Goal: Task Accomplishment & Management: Use online tool/utility

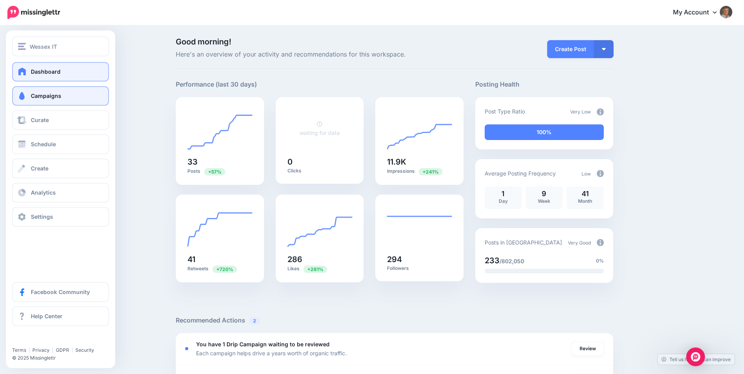
click at [28, 96] on link "Campaigns" at bounding box center [60, 96] width 97 height 20
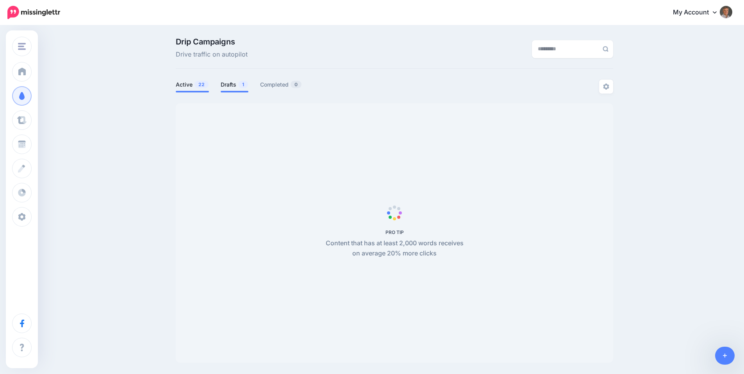
click at [241, 82] on span "1" at bounding box center [243, 84] width 10 height 7
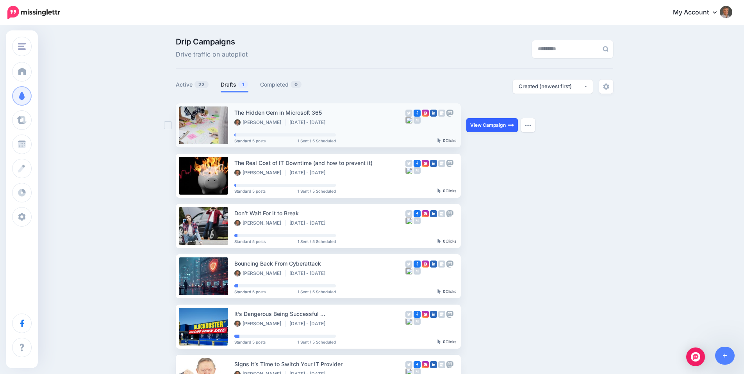
click at [487, 125] on link "View Campaign" at bounding box center [492, 125] width 52 height 14
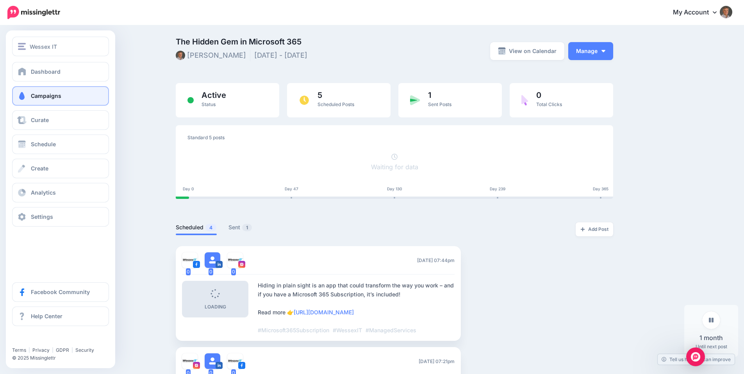
click at [41, 97] on span "Campaigns" at bounding box center [46, 96] width 30 height 7
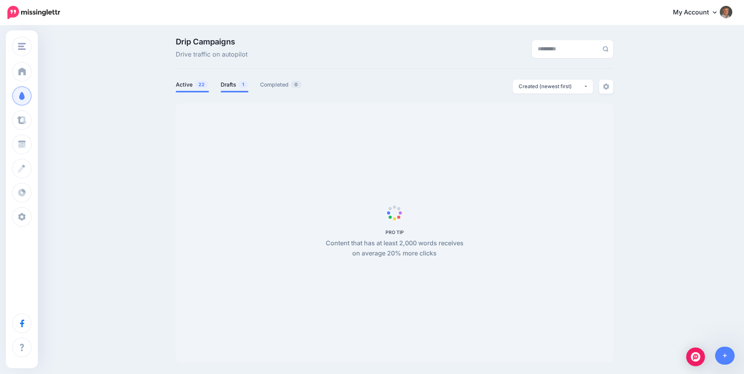
click at [237, 85] on link "Drafts 1" at bounding box center [235, 84] width 28 height 9
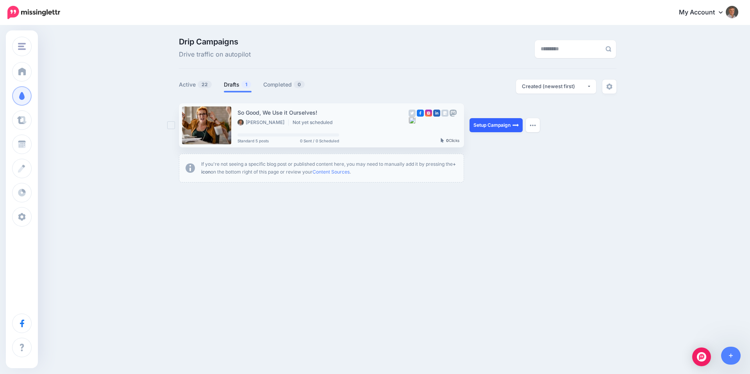
click at [490, 124] on link "Setup Campaign" at bounding box center [495, 125] width 53 height 14
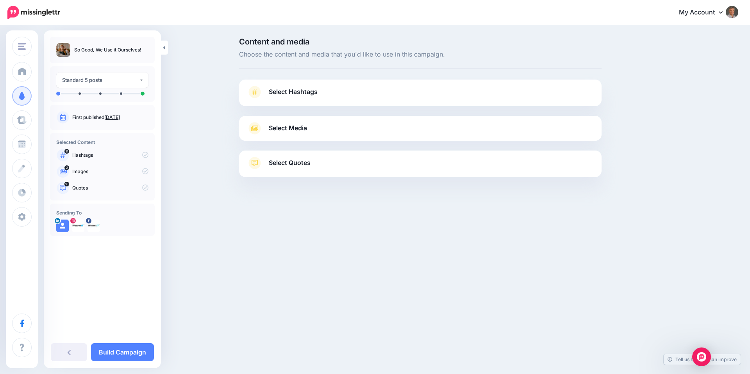
click at [283, 91] on span "Select Hashtags" at bounding box center [293, 92] width 49 height 11
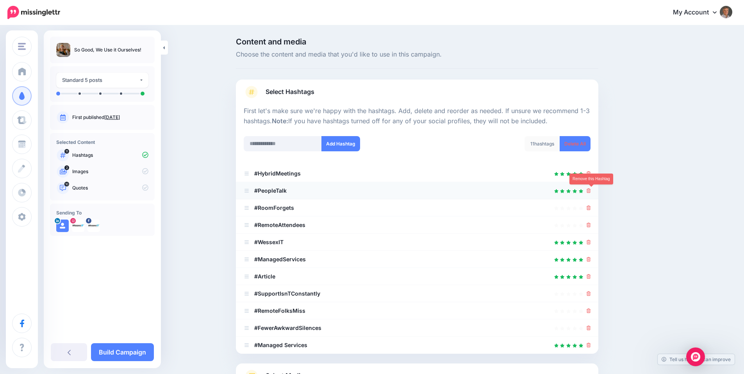
click at [591, 191] on icon at bounding box center [588, 191] width 4 height 5
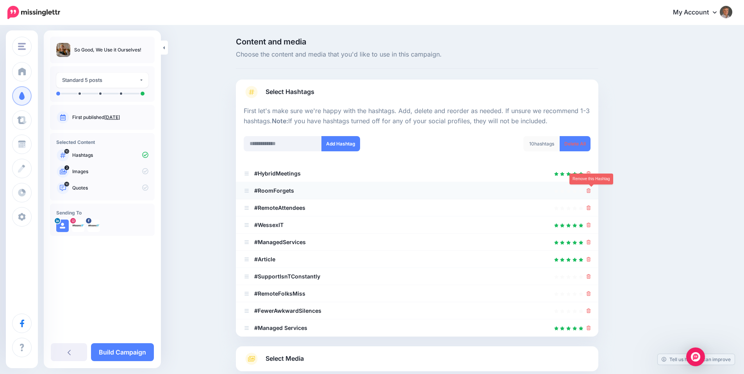
click at [591, 191] on icon at bounding box center [588, 191] width 4 height 5
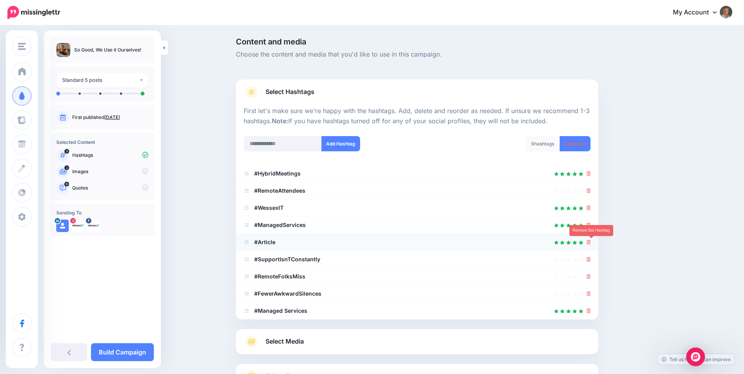
click at [591, 243] on icon at bounding box center [588, 242] width 4 height 5
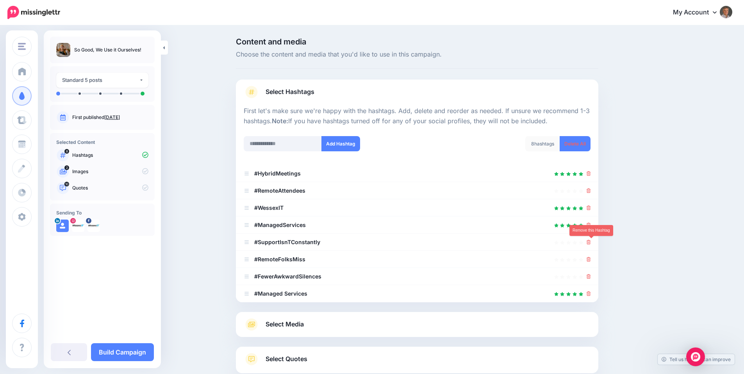
click at [591, 243] on icon at bounding box center [588, 242] width 4 height 5
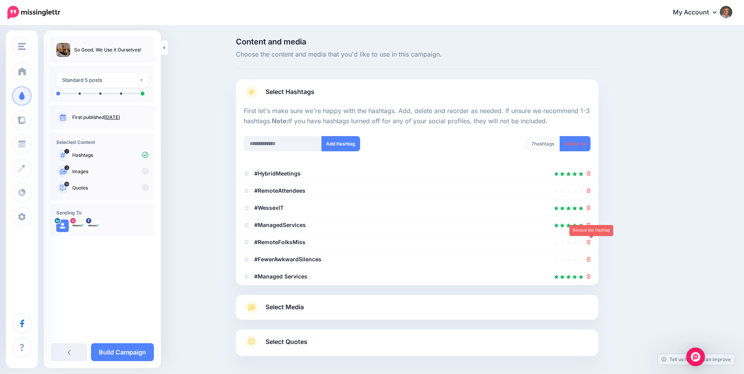
click at [591, 243] on icon at bounding box center [588, 242] width 4 height 5
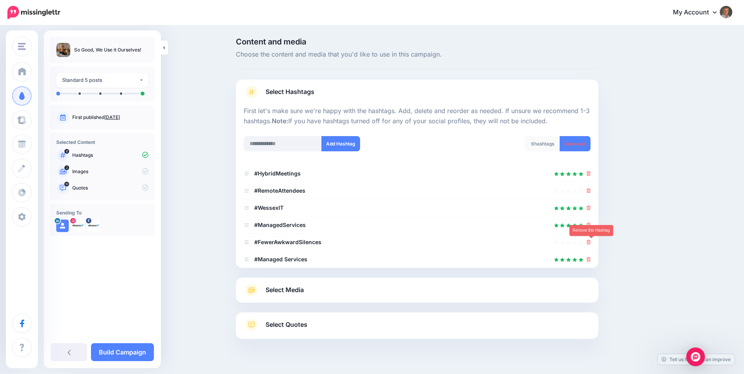
click at [591, 243] on icon at bounding box center [588, 242] width 4 height 5
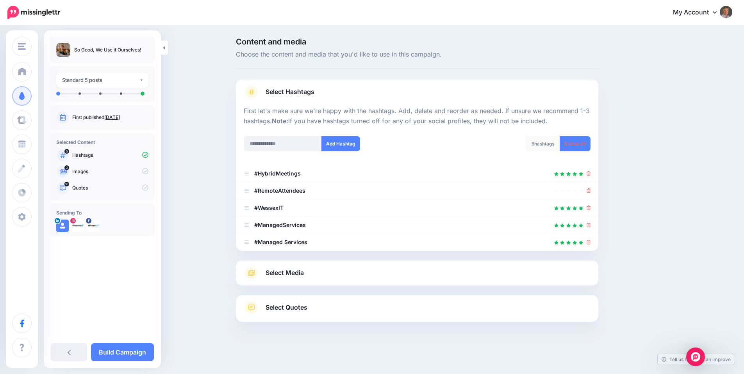
click at [286, 273] on span "Select Media" at bounding box center [284, 273] width 38 height 11
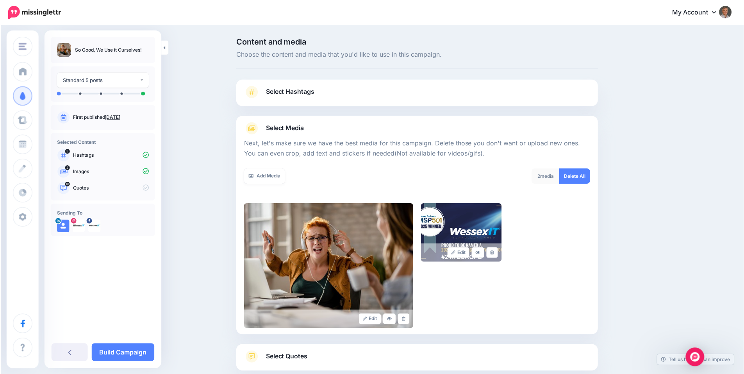
scroll to position [58, 0]
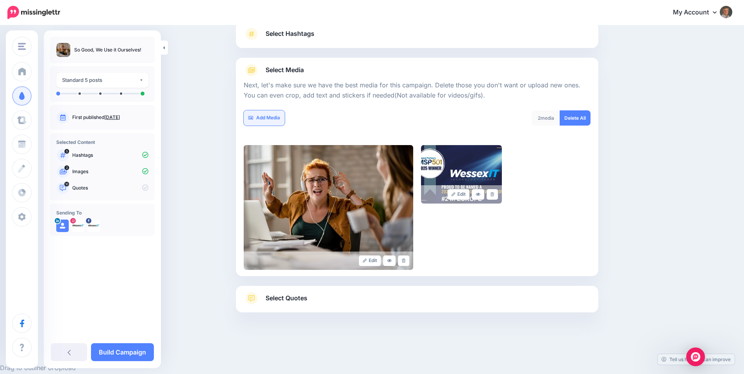
click at [281, 116] on link "Add Media" at bounding box center [264, 117] width 41 height 15
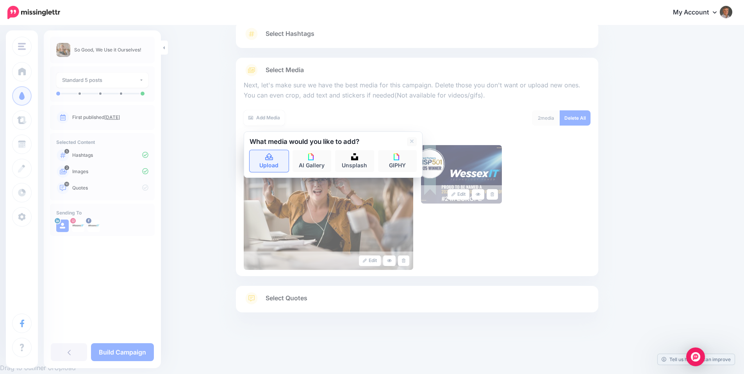
click at [274, 159] on icon at bounding box center [269, 157] width 9 height 7
drag, startPoint x: 670, startPoint y: 169, endPoint x: 660, endPoint y: 155, distance: 17.3
click at [670, 167] on div "Content and media Choose the content and media that you'd like to use in this c…" at bounding box center [454, 166] width 449 height 372
click at [264, 166] on link "Upload" at bounding box center [268, 161] width 39 height 22
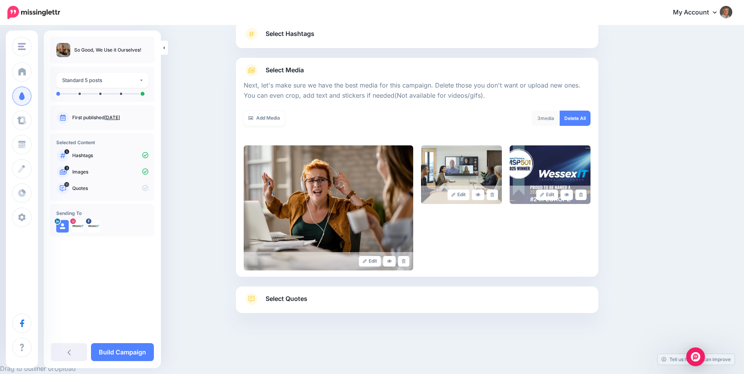
scroll to position [59, 0]
click at [301, 299] on span "Select Quotes" at bounding box center [286, 297] width 42 height 11
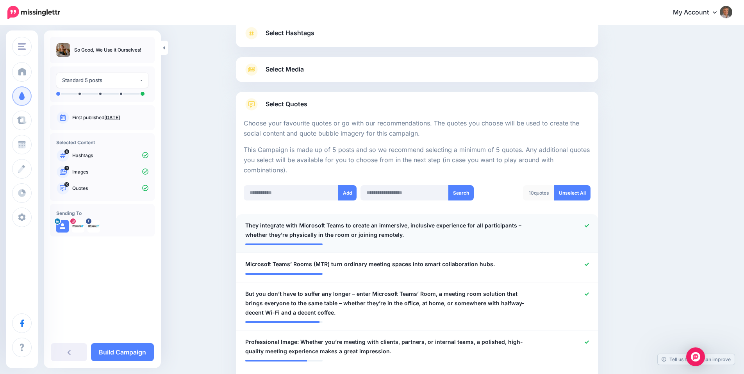
click at [407, 227] on span "They integrate with Microsoft Teams to create an immersive, inclusive experienc…" at bounding box center [387, 230] width 285 height 19
click at [582, 192] on link "Unselect All" at bounding box center [572, 192] width 36 height 15
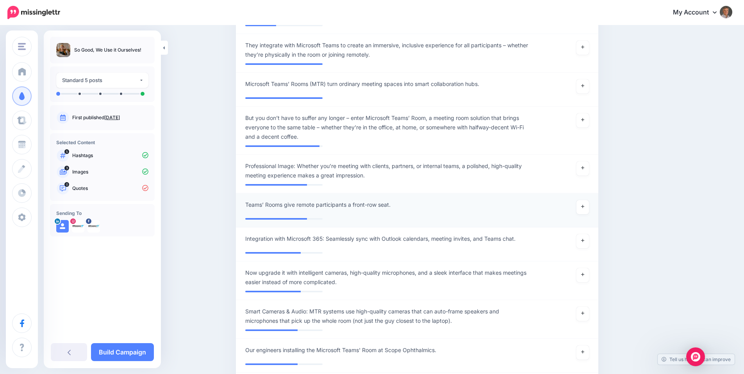
scroll to position [0, 0]
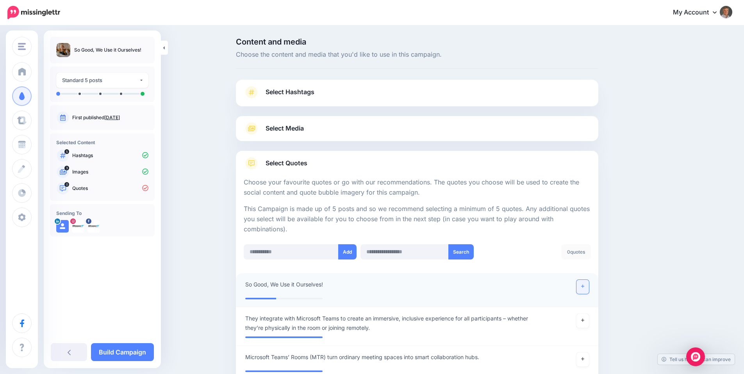
click at [583, 286] on link at bounding box center [582, 287] width 12 height 14
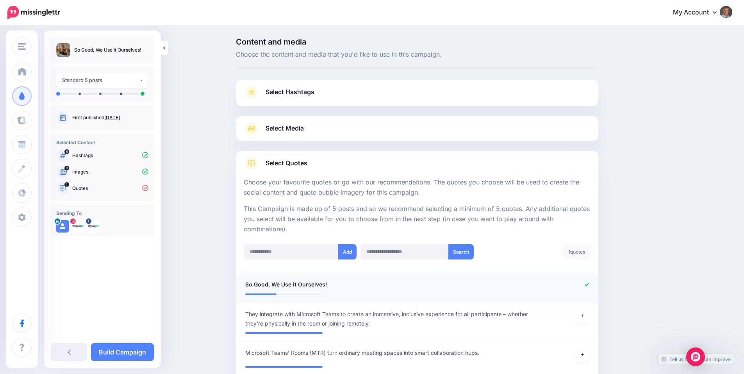
scroll to position [143, 0]
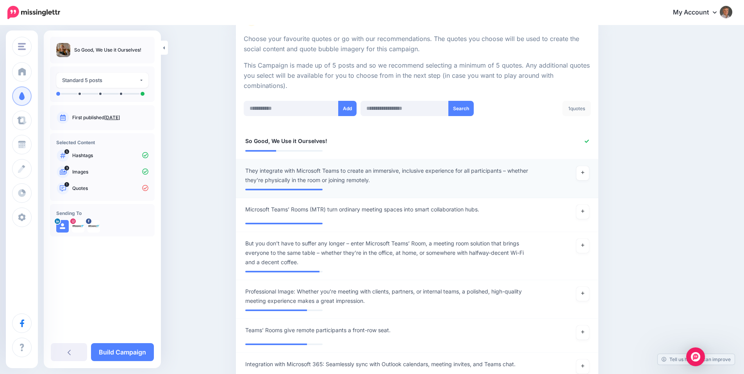
click at [367, 169] on span "They integrate with Microsoft Teams to create an immersive, inclusive experienc…" at bounding box center [387, 175] width 285 height 19
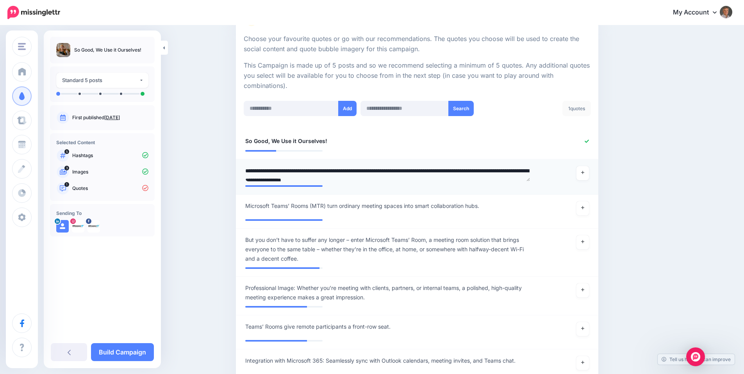
click at [353, 170] on textarea "**********" at bounding box center [387, 173] width 285 height 15
drag, startPoint x: 354, startPoint y: 170, endPoint x: 240, endPoint y: 169, distance: 114.0
click at [240, 169] on li "**********" at bounding box center [417, 176] width 362 height 35
type textarea "**********"
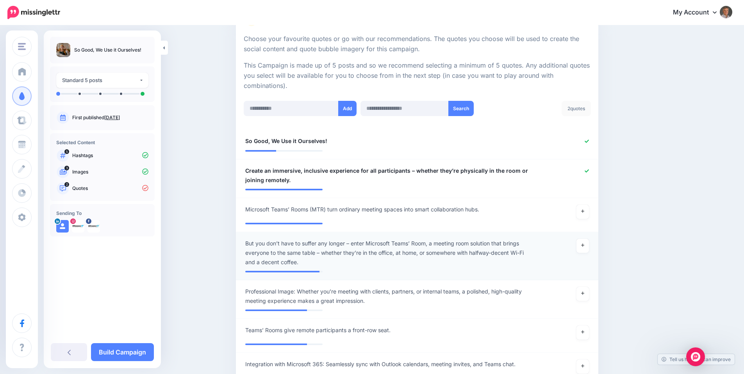
click at [376, 239] on span "But you don’t have to suffer any longer – enter Microsoft Teams’ Room, a meetin…" at bounding box center [387, 253] width 285 height 28
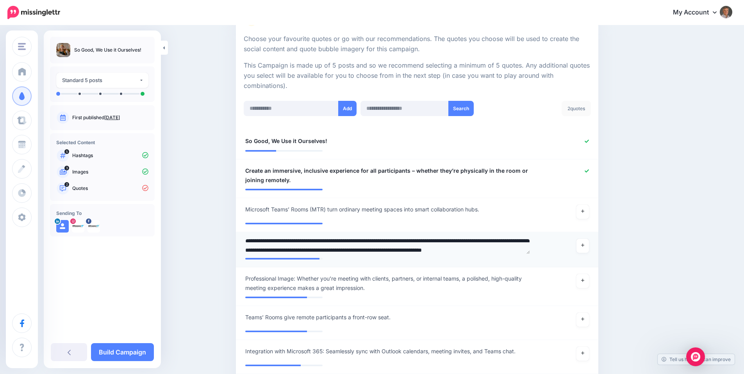
scroll to position [0, 0]
drag, startPoint x: 370, startPoint y: 242, endPoint x: 243, endPoint y: 240, distance: 126.9
click at [243, 240] on div "**********" at bounding box center [387, 246] width 296 height 15
type textarea "**********"
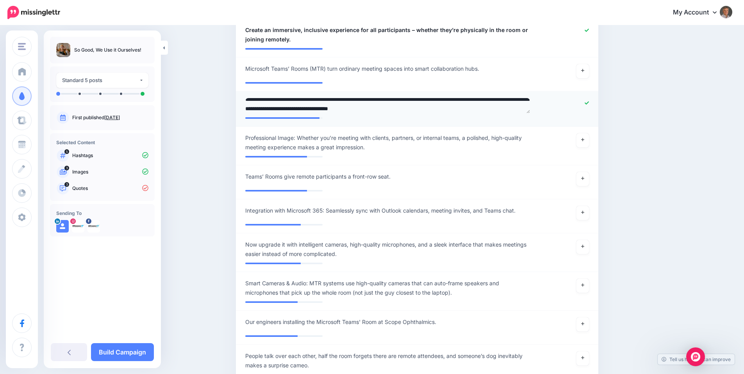
scroll to position [286, 0]
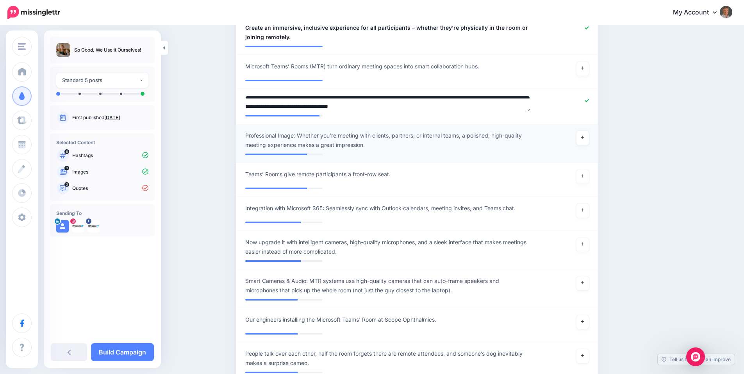
click at [329, 135] on span "Professional Image: Whether you’re meeting with clients, partners, or internal …" at bounding box center [387, 140] width 285 height 19
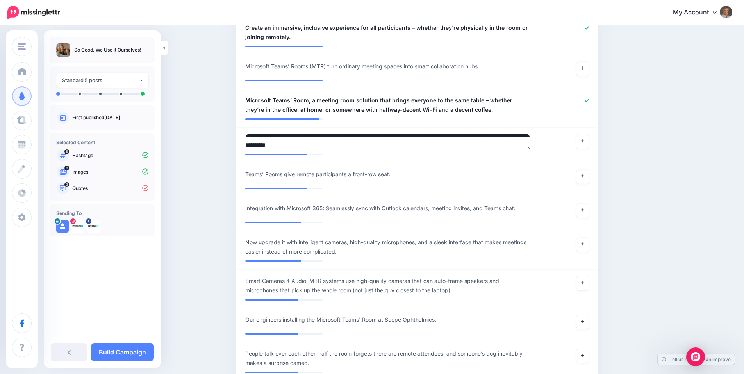
scroll to position [0, 0]
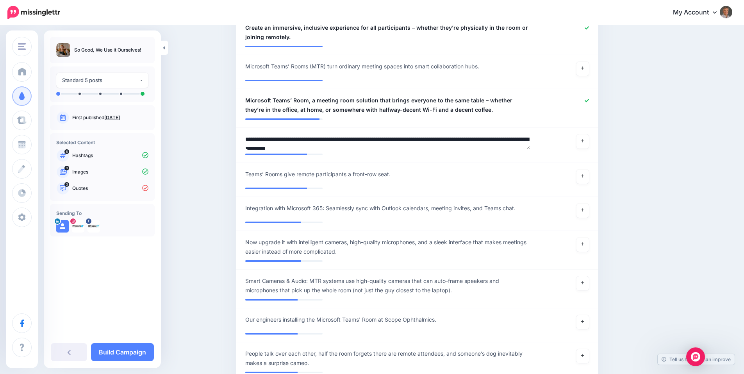
drag, startPoint x: 301, startPoint y: 138, endPoint x: 227, endPoint y: 136, distance: 74.2
type textarea "**********"
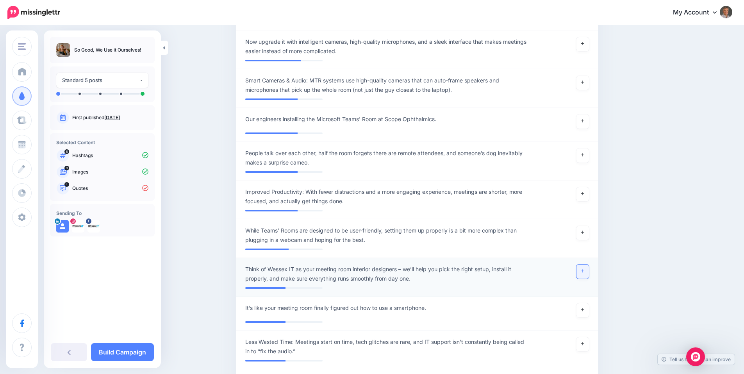
scroll to position [490, 0]
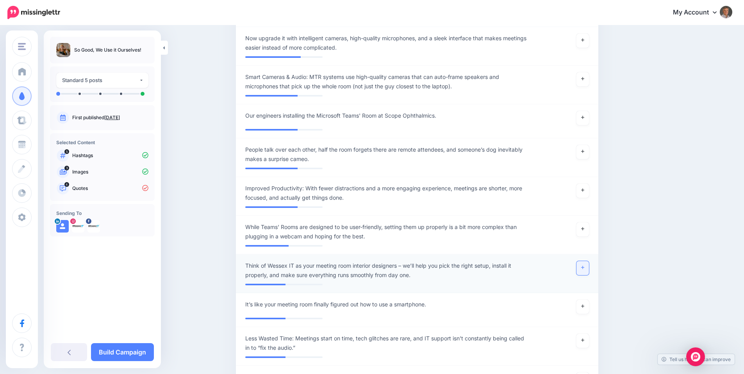
click at [584, 269] on icon at bounding box center [582, 267] width 3 height 3
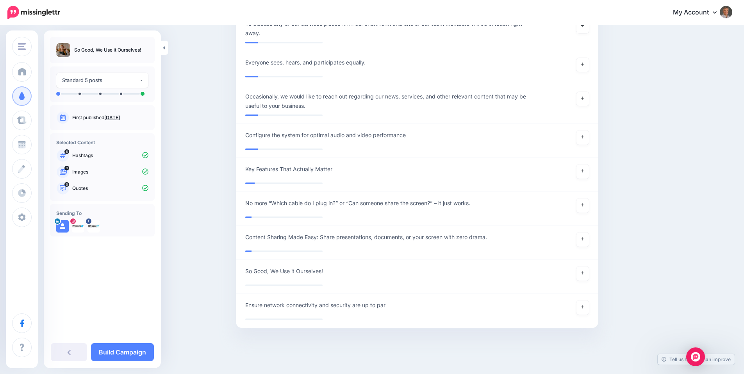
scroll to position [1492, 0]
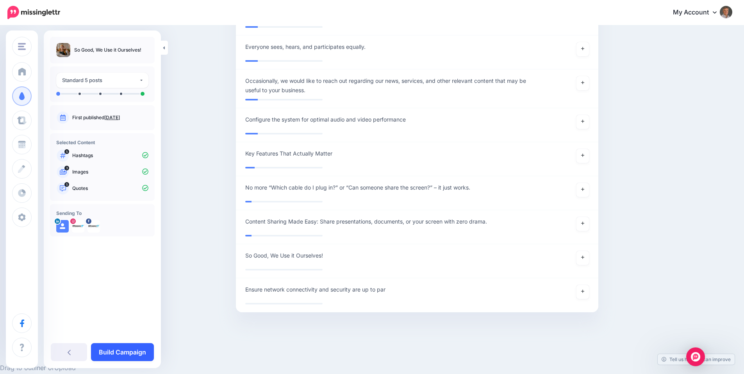
click at [133, 349] on link "Build Campaign" at bounding box center [122, 352] width 63 height 18
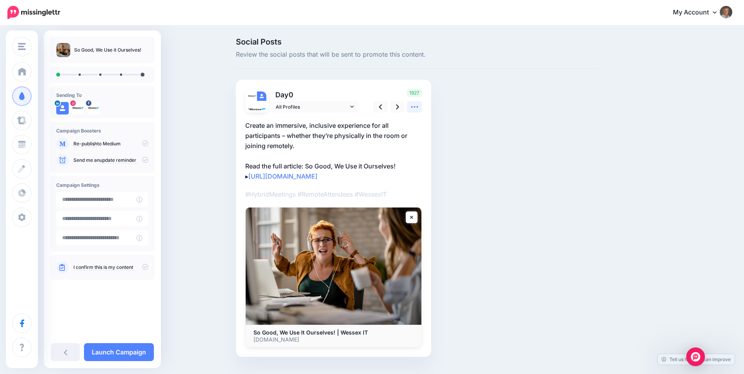
click at [419, 109] on icon at bounding box center [414, 107] width 8 height 8
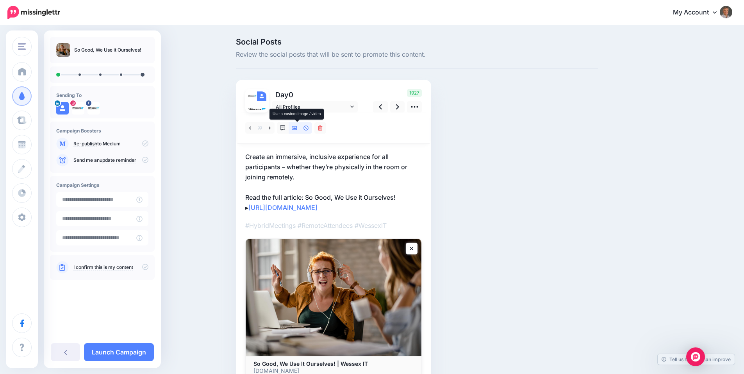
click at [297, 127] on icon at bounding box center [294, 128] width 5 height 4
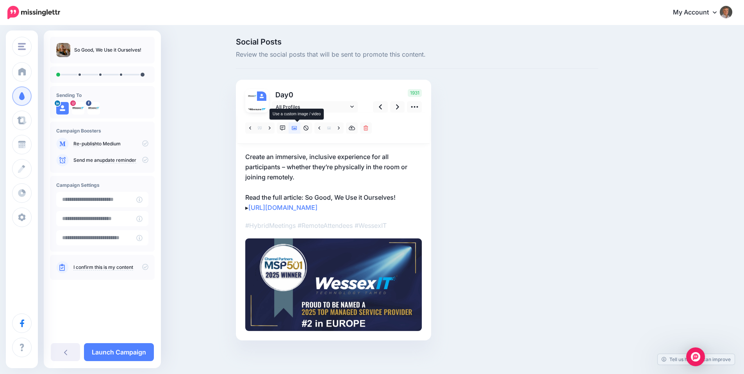
click at [297, 127] on icon at bounding box center [294, 128] width 5 height 4
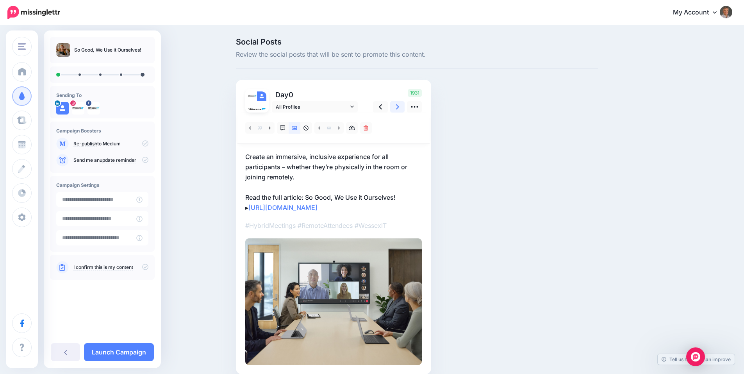
click at [399, 107] on icon at bounding box center [397, 107] width 3 height 8
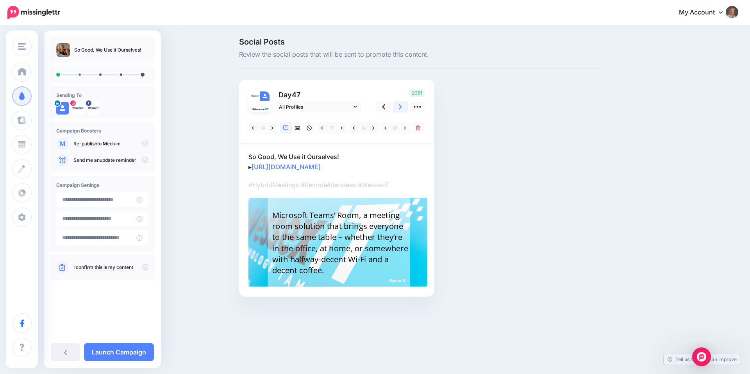
click at [399, 107] on icon at bounding box center [400, 107] width 3 height 8
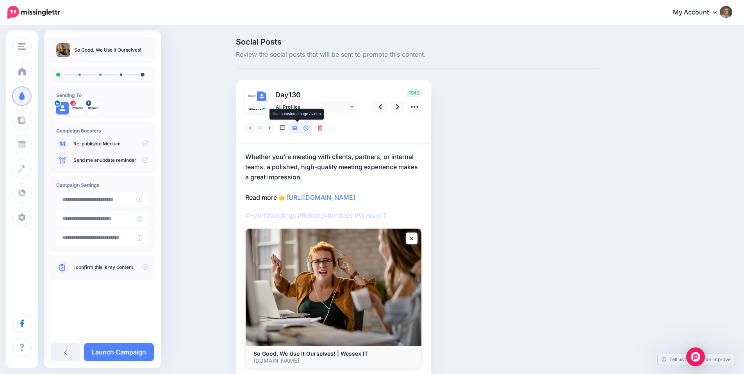
click at [297, 128] on icon at bounding box center [294, 128] width 5 height 4
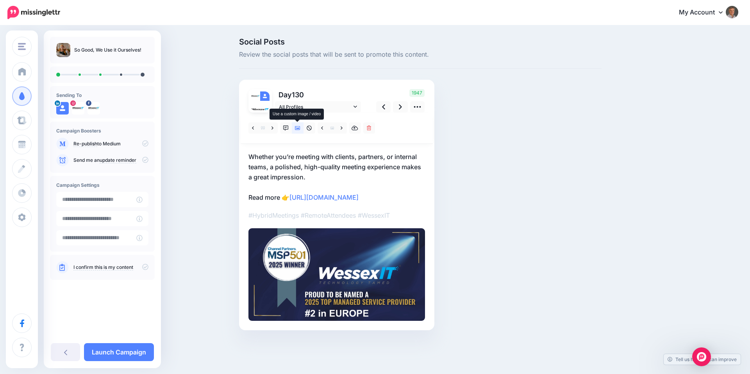
click at [297, 127] on icon at bounding box center [297, 127] width 5 height 5
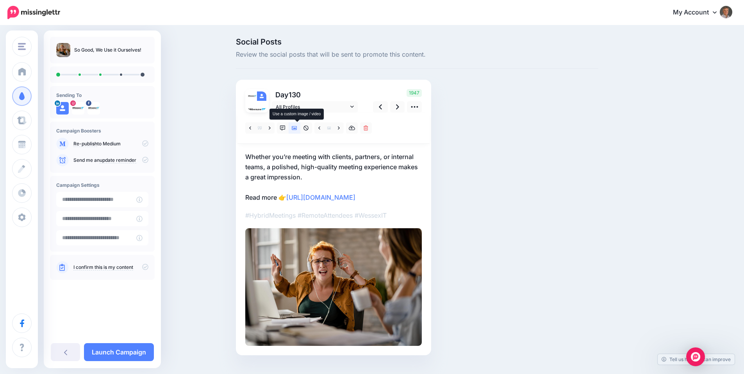
click at [297, 128] on icon at bounding box center [294, 128] width 5 height 4
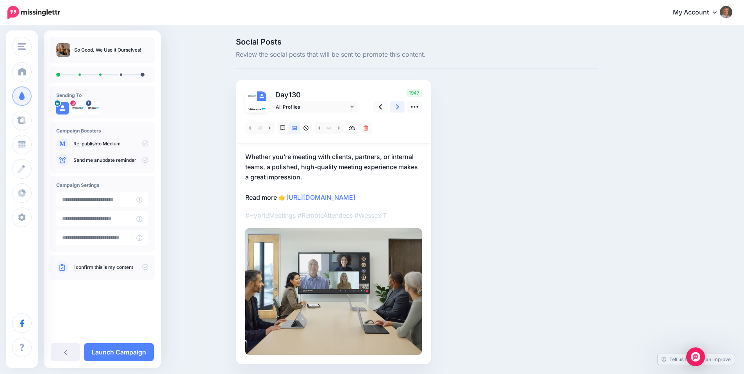
click at [399, 107] on icon at bounding box center [397, 107] width 3 height 8
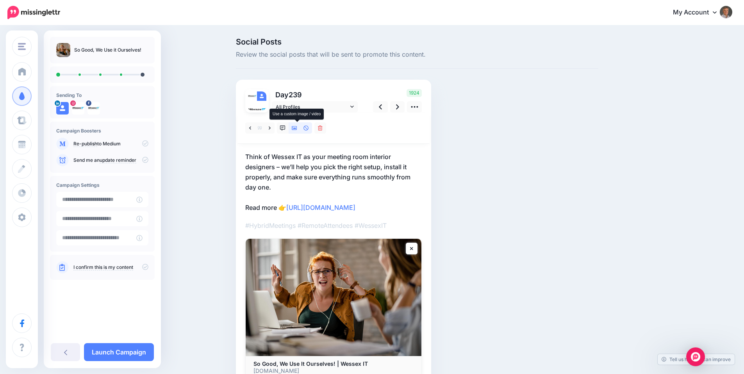
click at [297, 128] on icon at bounding box center [294, 128] width 5 height 4
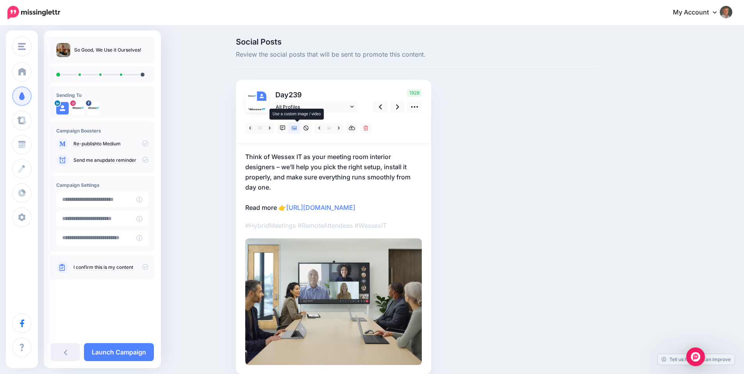
click at [297, 128] on icon at bounding box center [294, 128] width 5 height 4
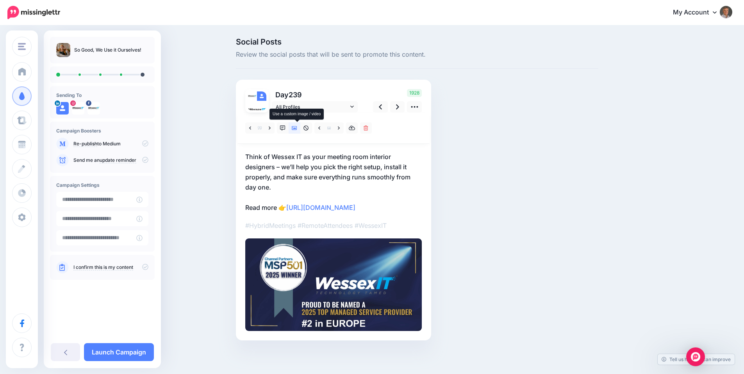
click at [297, 128] on icon at bounding box center [294, 128] width 5 height 4
click at [297, 126] on icon at bounding box center [294, 127] width 5 height 5
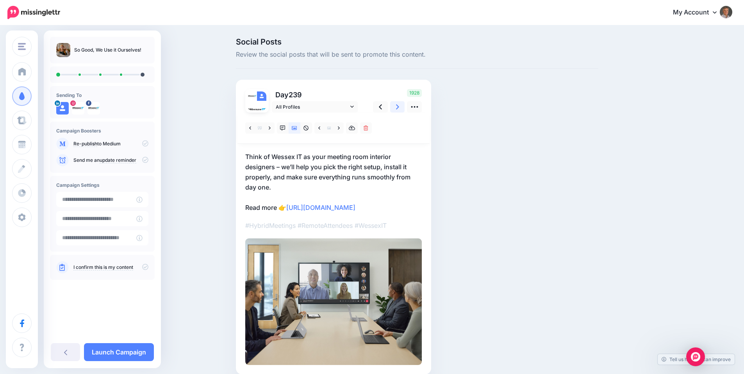
click at [398, 108] on link at bounding box center [397, 106] width 15 height 11
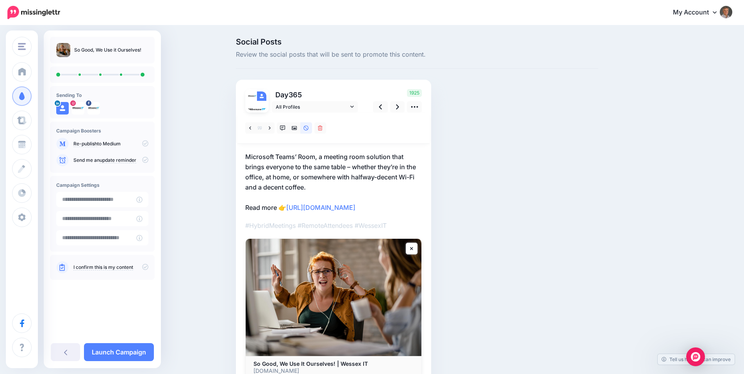
click at [356, 175] on p "Microsoft Teams’ Room, a meeting room solution that brings everyone to the same…" at bounding box center [333, 181] width 176 height 61
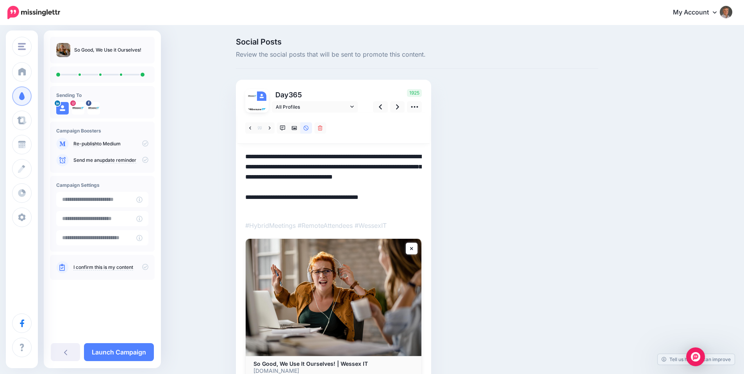
click at [353, 185] on textarea "**********" at bounding box center [333, 181] width 176 height 61
click at [249, 158] on textarea "**********" at bounding box center [333, 181] width 176 height 61
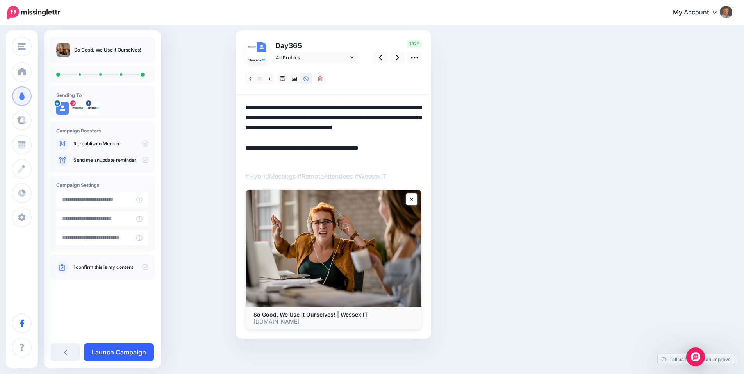
click at [126, 351] on link "Launch Campaign" at bounding box center [119, 352] width 70 height 18
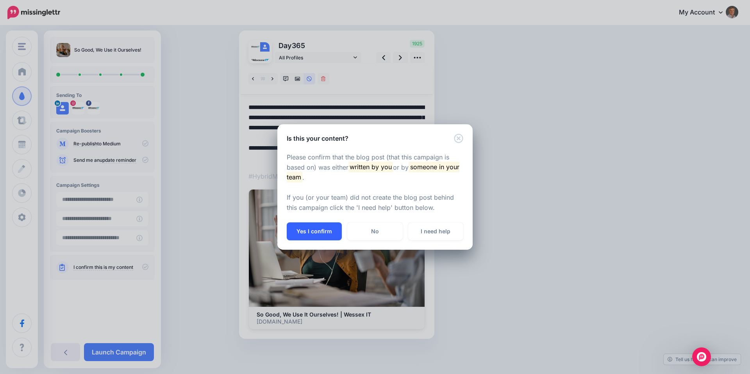
click at [318, 233] on button "Yes I confirm" at bounding box center [314, 231] width 55 height 18
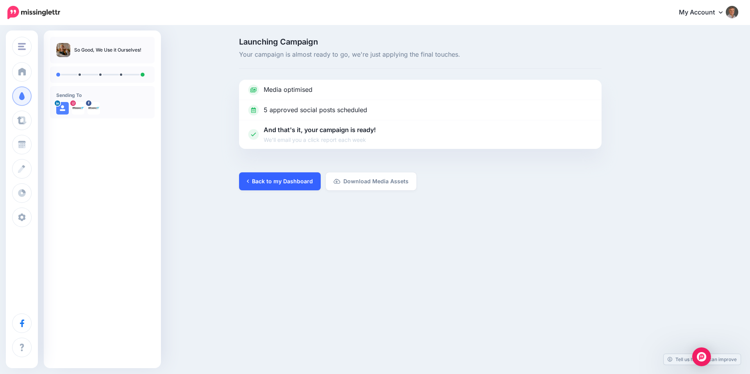
click at [294, 183] on link "Back to my Dashboard" at bounding box center [280, 181] width 82 height 18
